Goal: Task Accomplishment & Management: Use online tool/utility

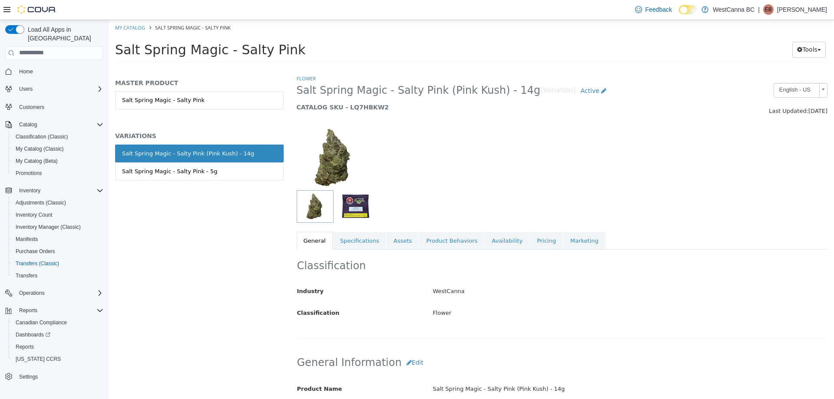
scroll to position [485, 0]
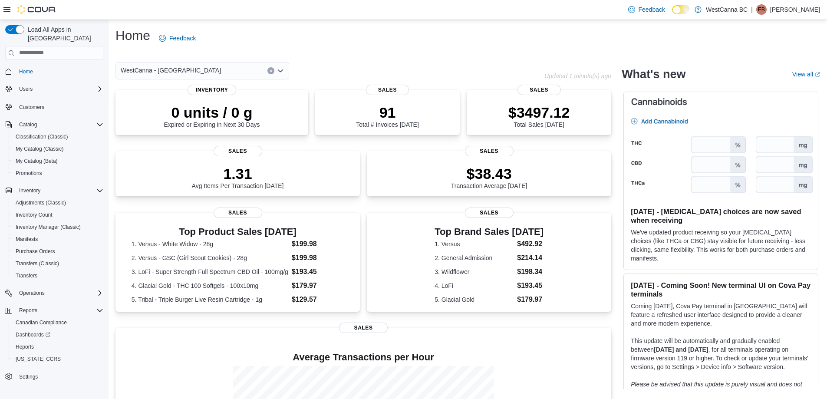
drag, startPoint x: 833, startPoint y: 109, endPoint x: 741, endPoint y: 49, distance: 110.1
click at [741, 49] on div "Home Feedback" at bounding box center [468, 38] width 705 height 23
click at [46, 224] on span "Inventory Manager (Classic)" at bounding box center [48, 227] width 65 height 7
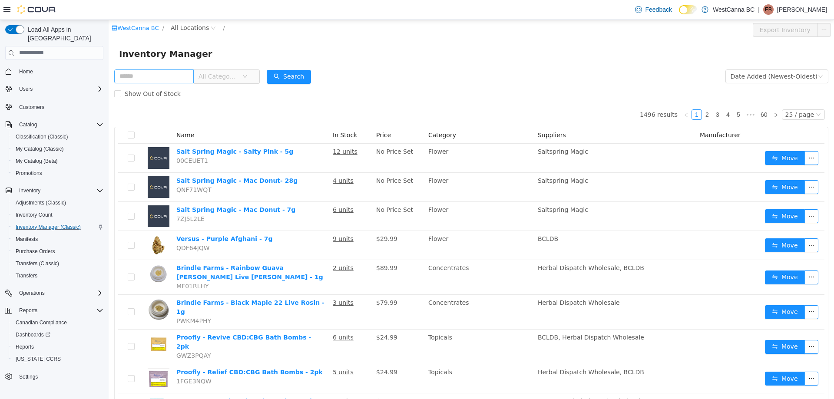
click at [185, 75] on input "text" at bounding box center [153, 76] width 79 height 14
type input "******"
click at [282, 71] on button "Search" at bounding box center [289, 76] width 44 height 14
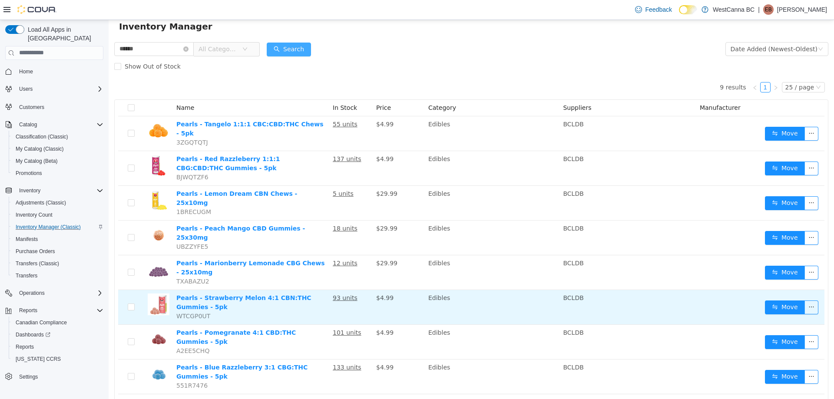
scroll to position [54, 0]
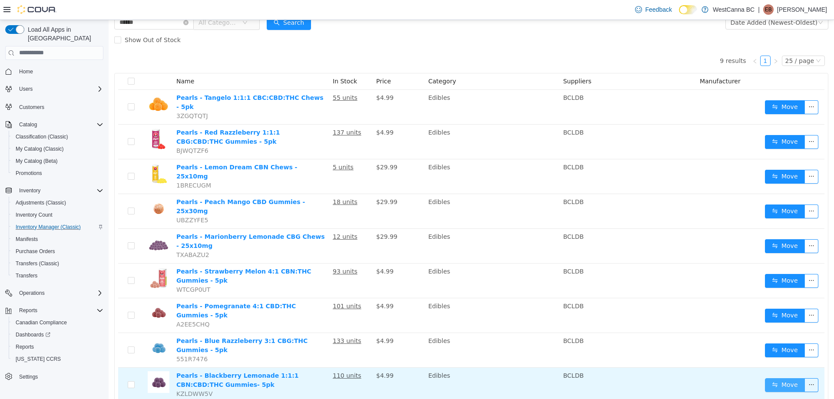
click at [766, 378] on button "Move" at bounding box center [785, 385] width 40 height 14
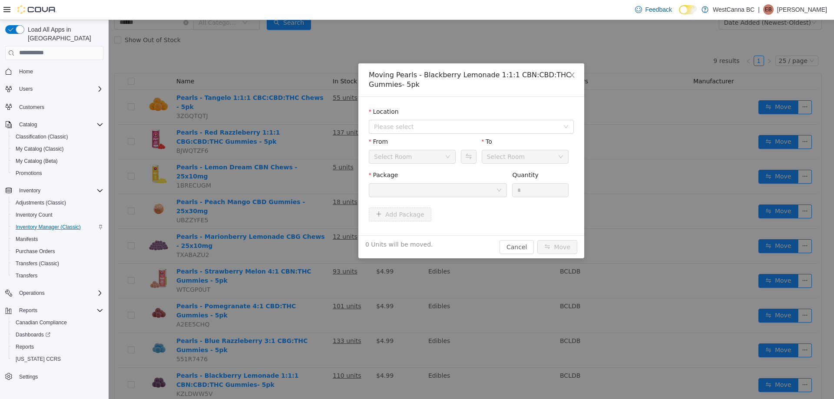
click at [417, 155] on div "Select Room" at bounding box center [409, 156] width 71 height 13
click at [429, 125] on span "Please select" at bounding box center [466, 126] width 185 height 9
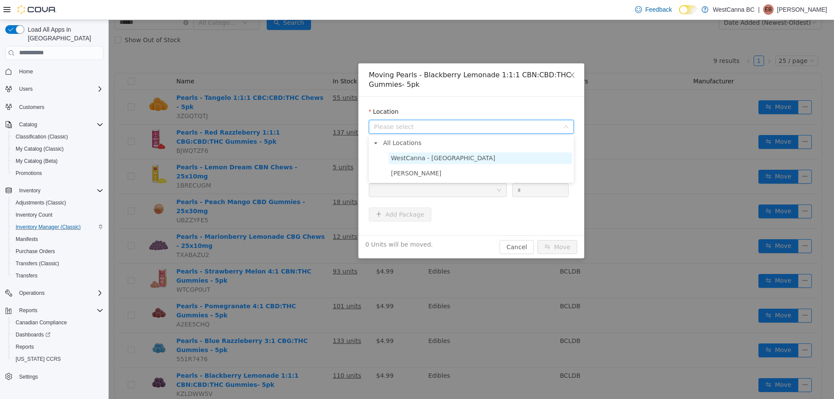
click at [411, 157] on span "WestCanna - [GEOGRAPHIC_DATA]" at bounding box center [443, 157] width 104 height 7
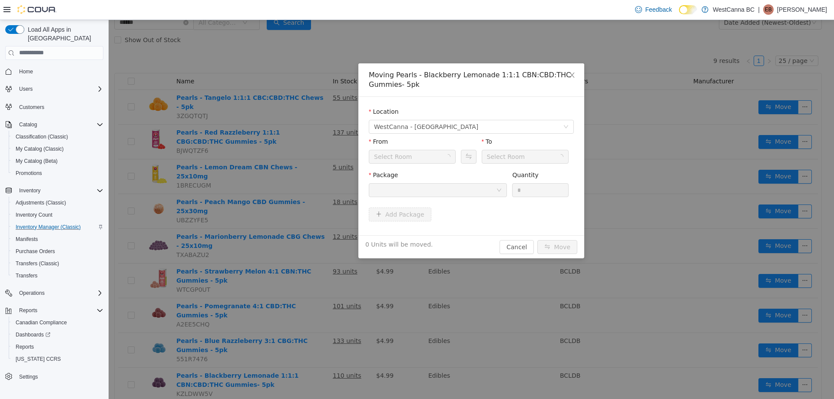
click at [411, 157] on div "Select Room" at bounding box center [409, 156] width 71 height 13
click at [403, 204] on li "Storage/Receiving" at bounding box center [412, 202] width 87 height 14
click at [452, 189] on div at bounding box center [435, 189] width 122 height 13
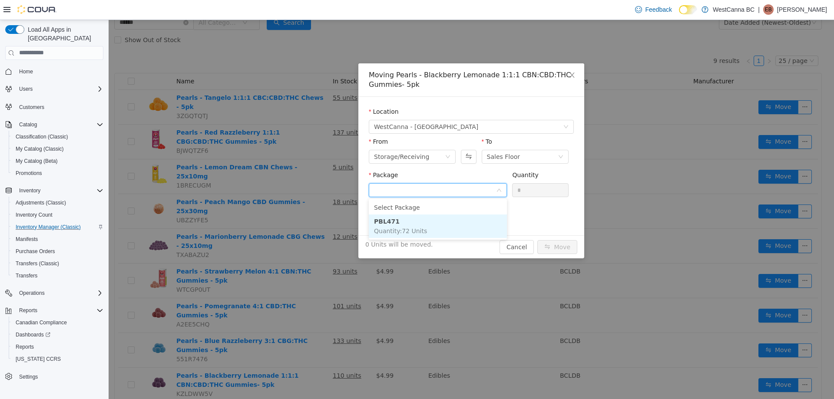
click at [425, 226] on li "PBL471 Quantity : 72 Units" at bounding box center [438, 225] width 138 height 23
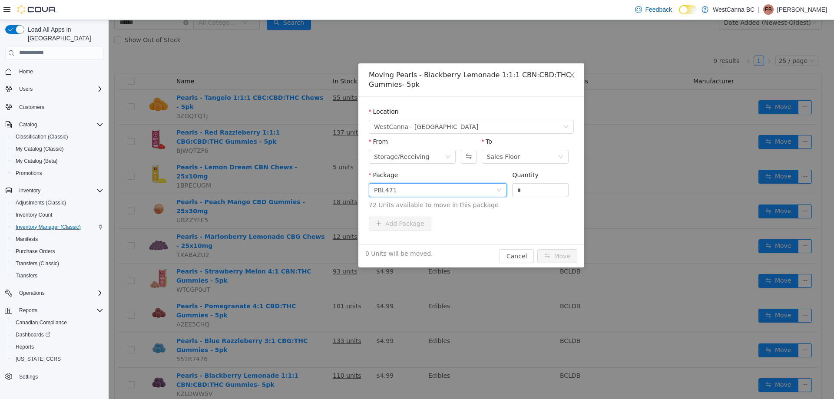
drag, startPoint x: 531, startPoint y: 188, endPoint x: 401, endPoint y: 179, distance: 130.6
click at [423, 180] on span "Package PBL471 Quantity * 72 Units available to move in this package" at bounding box center [471, 190] width 205 height 38
type input "**"
click at [576, 258] on button "Move" at bounding box center [557, 256] width 40 height 14
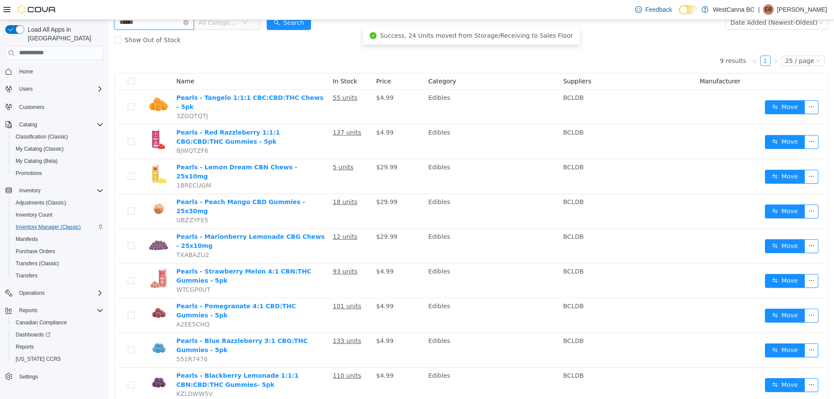
click at [158, 23] on input "******" at bounding box center [153, 22] width 79 height 14
click at [188, 24] on icon "icon: close-circle" at bounding box center [185, 22] width 5 height 5
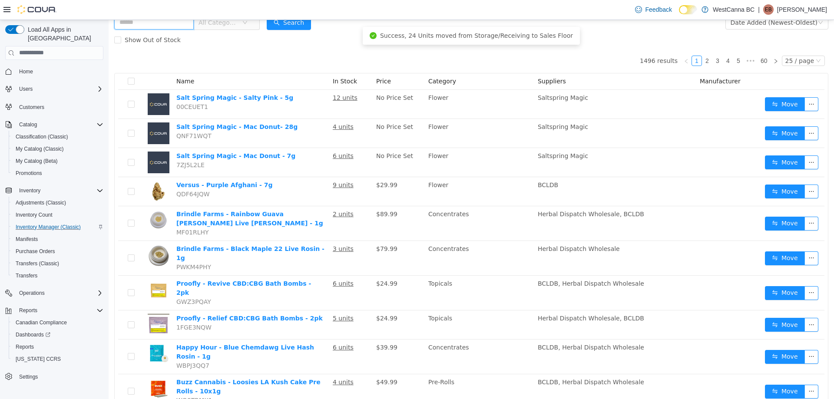
click at [194, 24] on input "text" at bounding box center [153, 22] width 79 height 14
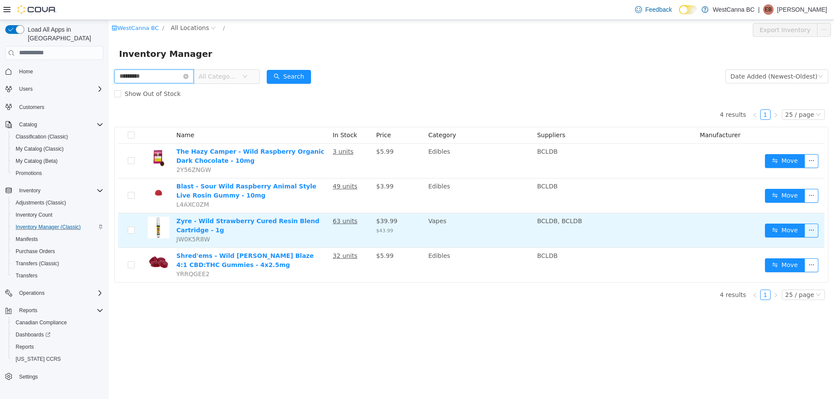
type input "*********"
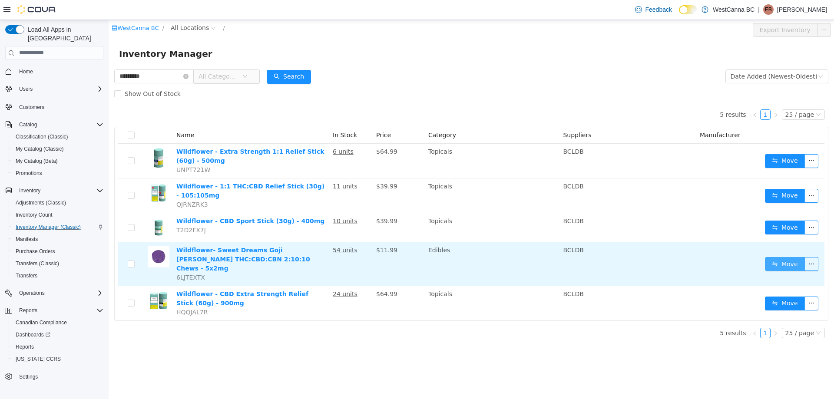
click at [798, 257] on button "Move" at bounding box center [785, 264] width 40 height 14
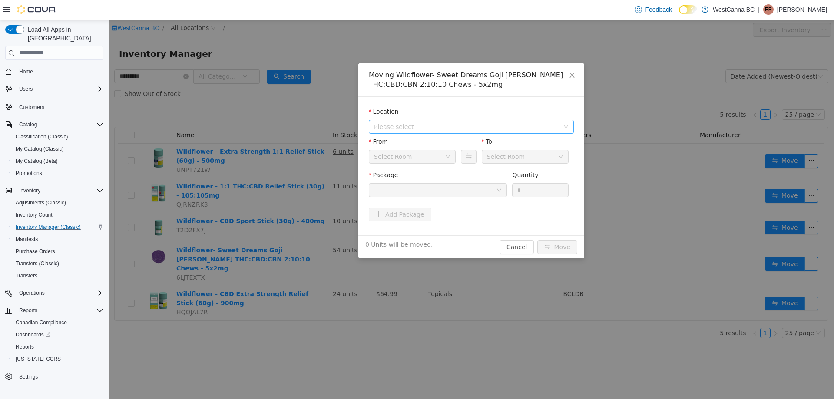
click at [437, 126] on span "Please select" at bounding box center [466, 126] width 185 height 9
click at [428, 157] on span "WestCanna - [GEOGRAPHIC_DATA]" at bounding box center [443, 157] width 104 height 7
click at [423, 158] on div "Sales Floor" at bounding box center [409, 156] width 71 height 13
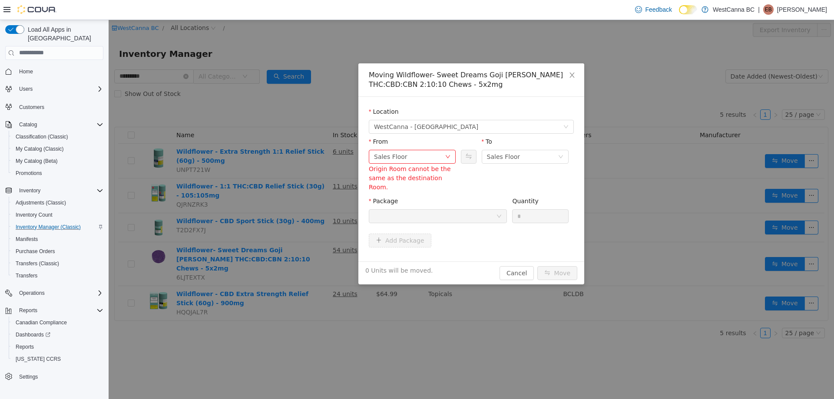
click at [484, 175] on form "Location [GEOGRAPHIC_DATA] - [GEOGRAPHIC_DATA] From Sales Floor Origin Room can…" at bounding box center [471, 179] width 205 height 144
click at [433, 162] on div "Sales Floor" at bounding box center [409, 156] width 71 height 13
click at [413, 155] on div "Sales Floor" at bounding box center [409, 156] width 71 height 13
click at [426, 160] on div "Sales Floor" at bounding box center [409, 156] width 71 height 13
click at [416, 201] on li "Storage/Receiving" at bounding box center [412, 202] width 87 height 14
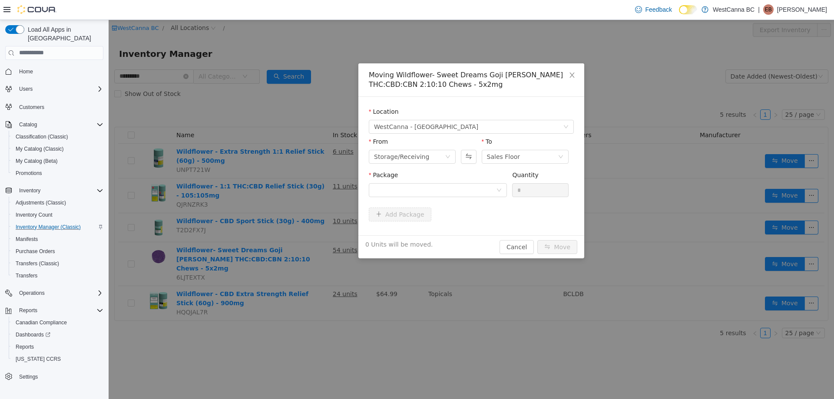
click at [457, 201] on div "Package Quantity *" at bounding box center [471, 186] width 205 height 33
click at [461, 191] on div at bounding box center [435, 189] width 122 height 13
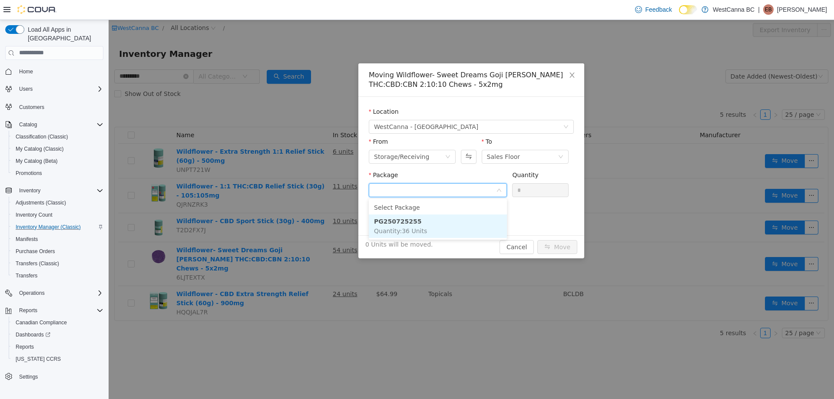
click at [447, 221] on li "PG250725255 Quantity : 36 Units" at bounding box center [438, 225] width 138 height 23
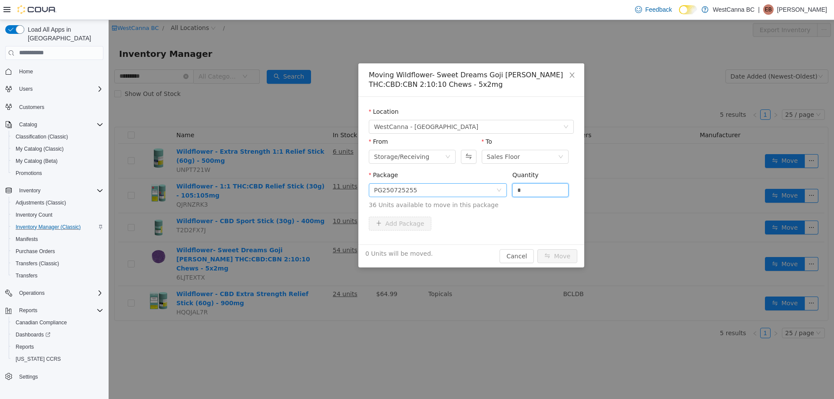
drag, startPoint x: 549, startPoint y: 185, endPoint x: 375, endPoint y: 195, distance: 174.0
click at [433, 183] on span "Package PG250725255 Quantity * 36 Units available to move in this package" at bounding box center [471, 190] width 205 height 38
type input "**"
click at [559, 251] on button "Move" at bounding box center [557, 256] width 40 height 14
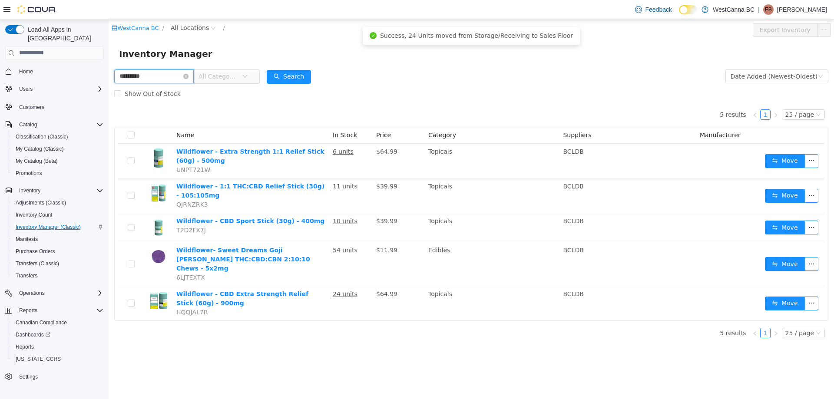
drag, startPoint x: 164, startPoint y: 75, endPoint x: 1, endPoint y: 61, distance: 163.0
click at [109, 61] on html "WestCanna [GEOGRAPHIC_DATA] / All Locations / Export Inventory Inventory Manage…" at bounding box center [471, 209] width 725 height 379
type input "******"
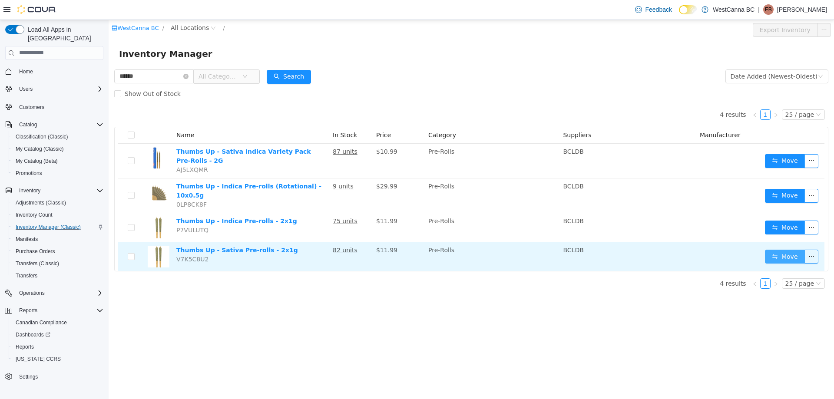
click at [793, 249] on button "Move" at bounding box center [785, 256] width 40 height 14
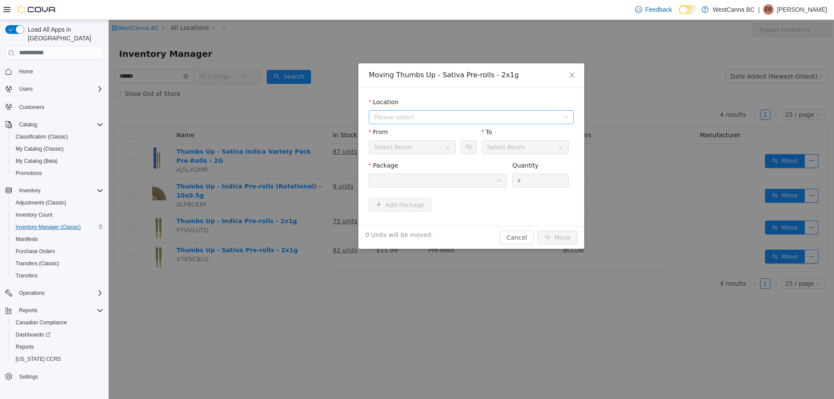
click at [413, 113] on span "Please select" at bounding box center [466, 116] width 185 height 9
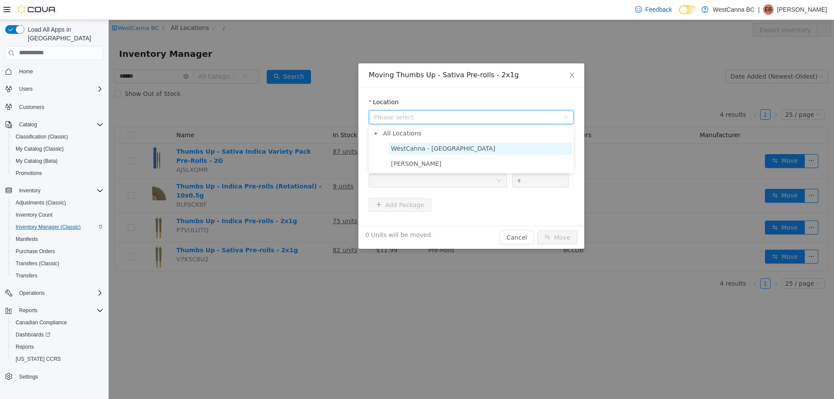
click at [453, 151] on span "WestCanna - [GEOGRAPHIC_DATA]" at bounding box center [480, 148] width 183 height 12
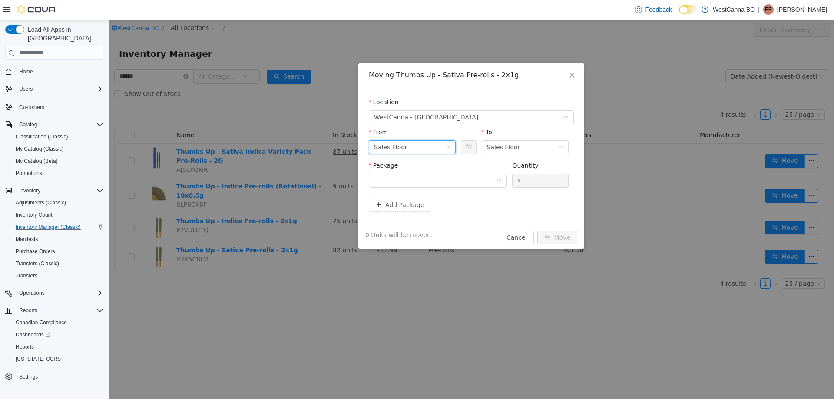
click at [434, 147] on div "Sales Floor" at bounding box center [409, 146] width 71 height 13
click at [417, 188] on li "Storage/Receiving" at bounding box center [412, 192] width 87 height 14
click at [469, 178] on div at bounding box center [435, 180] width 122 height 13
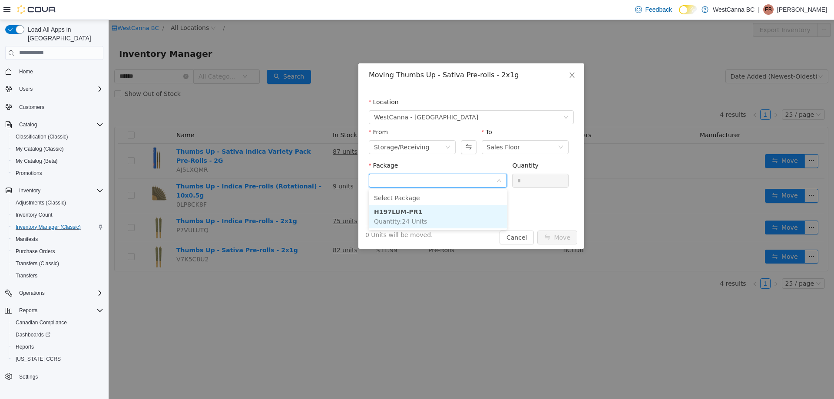
click at [467, 209] on li "H197LUM-PR1 Quantity : 24 Units" at bounding box center [438, 216] width 138 height 23
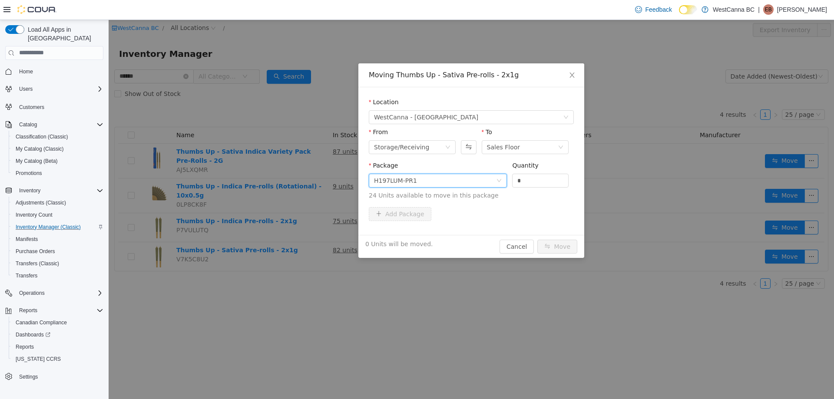
drag, startPoint x: 532, startPoint y: 179, endPoint x: 310, endPoint y: 162, distance: 222.6
click at [401, 162] on span "Package H197LUM-PR1 Quantity * 24 Units available to move in this package" at bounding box center [471, 181] width 205 height 38
type input "**"
click at [559, 238] on div "24 Units will be moved. Cancel Move" at bounding box center [471, 246] width 226 height 23
click at [564, 251] on button "Move" at bounding box center [557, 246] width 40 height 14
